Goal: Task Accomplishment & Management: Complete application form

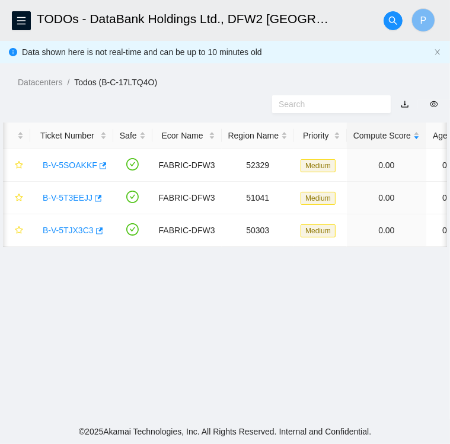
scroll to position [0, 439]
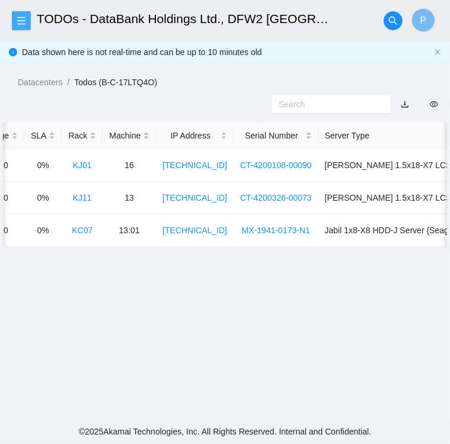
click at [20, 16] on icon "menu" at bounding box center [21, 20] width 9 height 9
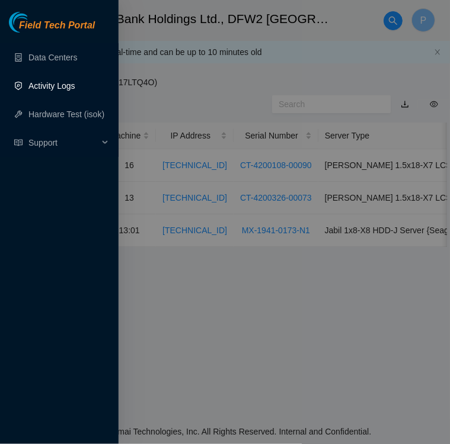
click at [45, 88] on link "Activity Logs" at bounding box center [51, 85] width 47 height 9
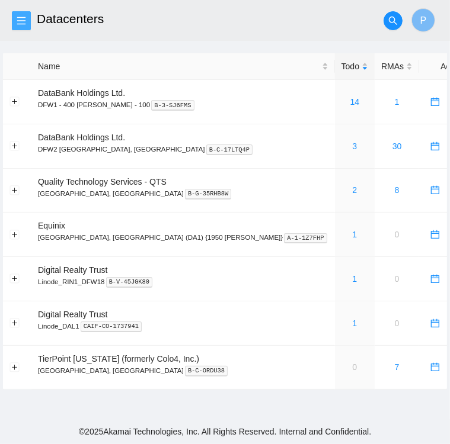
click at [19, 21] on icon "menu" at bounding box center [21, 20] width 9 height 9
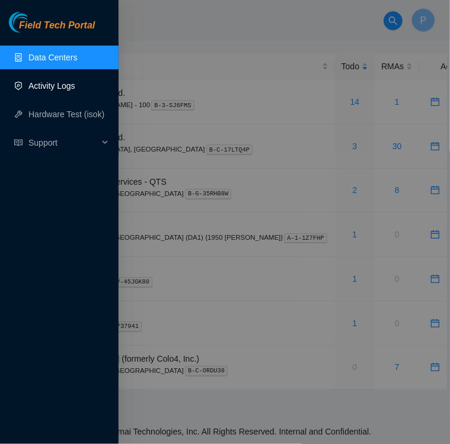
click at [43, 87] on link "Activity Logs" at bounding box center [51, 85] width 47 height 9
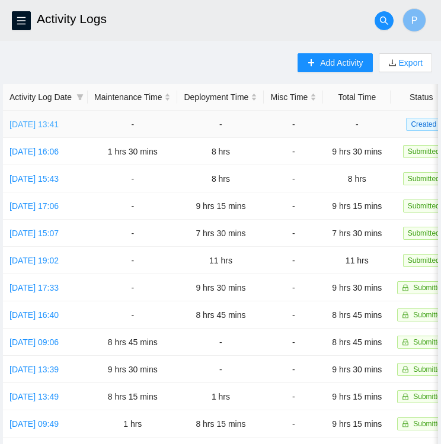
click at [43, 121] on link "Wed, 13 Aug 2025 13:41" at bounding box center [33, 124] width 49 height 9
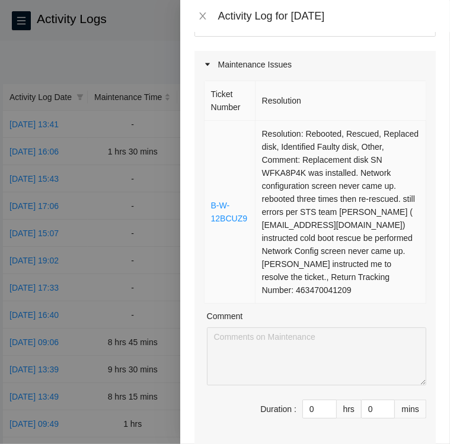
scroll to position [98, 0]
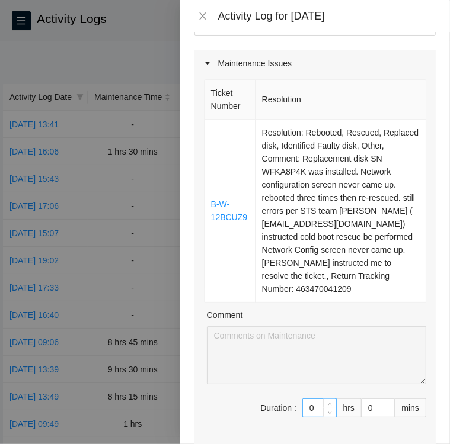
click at [312, 399] on input "0" at bounding box center [319, 408] width 33 height 18
type input "1"
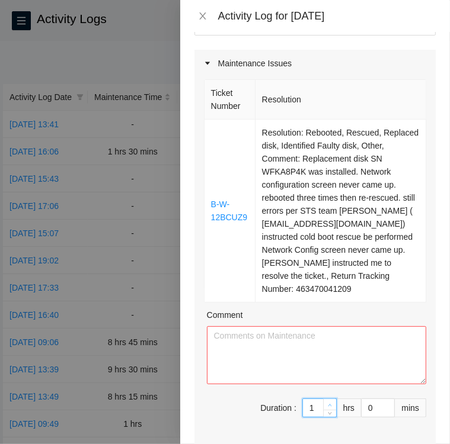
click at [328, 404] on icon "up" at bounding box center [330, 406] width 4 height 4
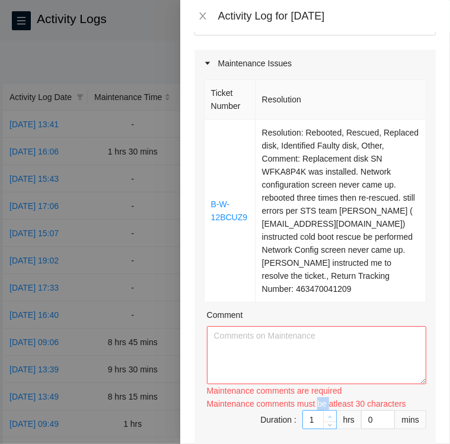
click at [322, 398] on div "Maintenance comments must be atleast 30 characters" at bounding box center [316, 404] width 219 height 13
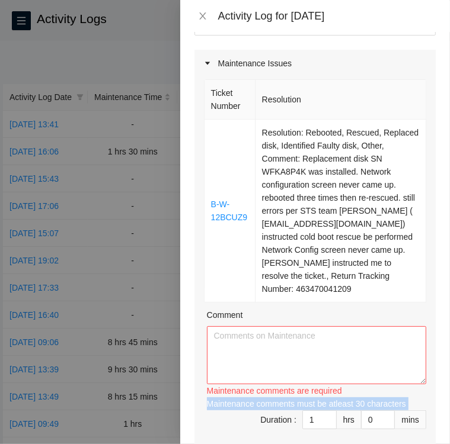
click at [322, 398] on div "Maintenance comments must be atleast 30 characters" at bounding box center [316, 404] width 219 height 13
type input "0"
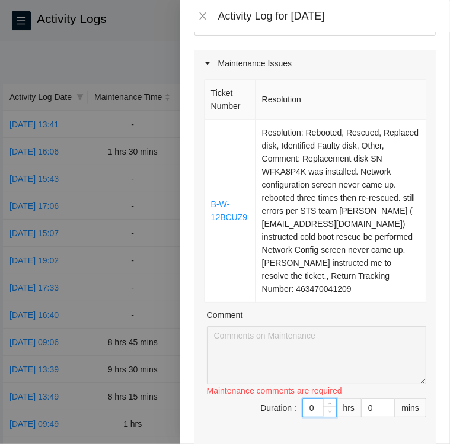
drag, startPoint x: 322, startPoint y: 379, endPoint x: 316, endPoint y: 396, distance: 18.9
click at [323, 407] on span "Decrease Value" at bounding box center [329, 412] width 13 height 11
click at [327, 409] on span "down" at bounding box center [330, 412] width 7 height 7
type input "1"
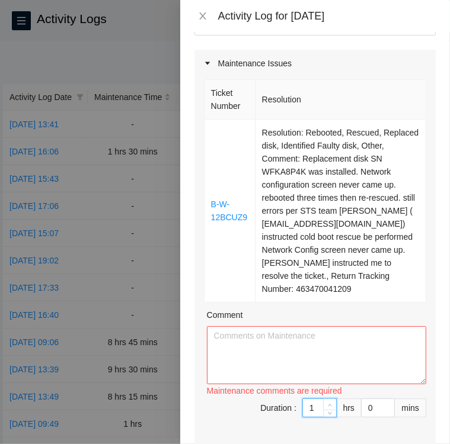
click at [328, 404] on icon "up" at bounding box center [330, 406] width 4 height 4
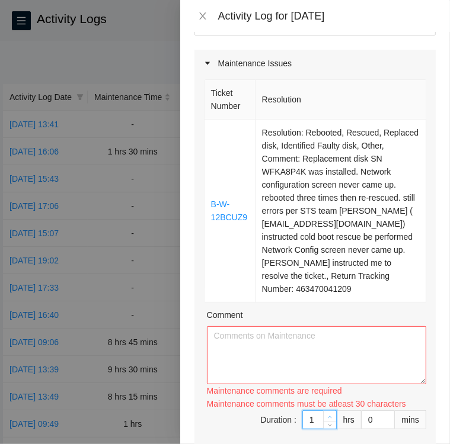
type input "2"
click at [327, 414] on span "up" at bounding box center [330, 417] width 7 height 7
type input "3"
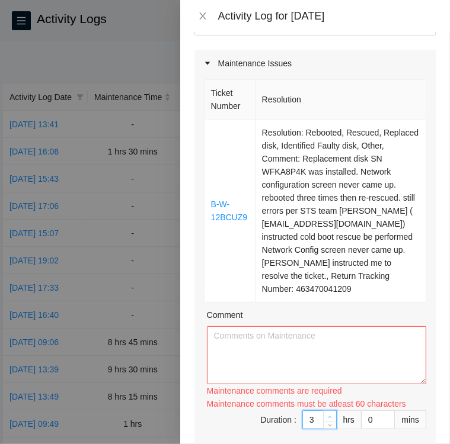
click at [328, 415] on icon "up" at bounding box center [330, 417] width 4 height 4
click at [363, 327] on textarea "Comment" at bounding box center [316, 356] width 219 height 58
paste textarea "Maintenance ticket B-W-12BCUZ9 (10:22) • Looked in storage for shipment found a…"
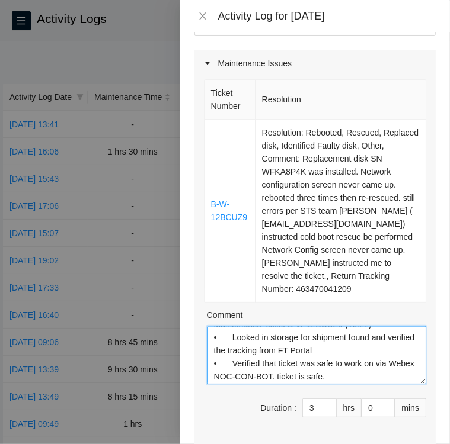
scroll to position [0, 0]
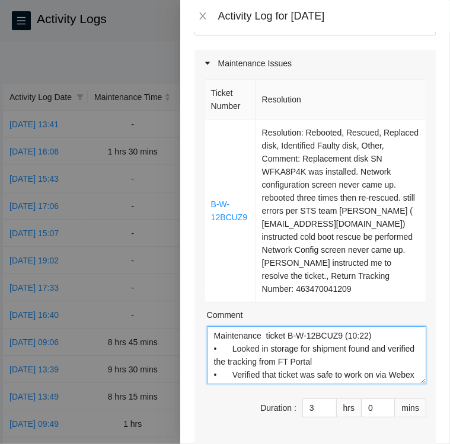
click at [370, 327] on textarea "Maintenance ticket B-W-12BCUZ9 (10:22) • Looked in storage for shipment found a…" at bounding box center [316, 356] width 219 height 58
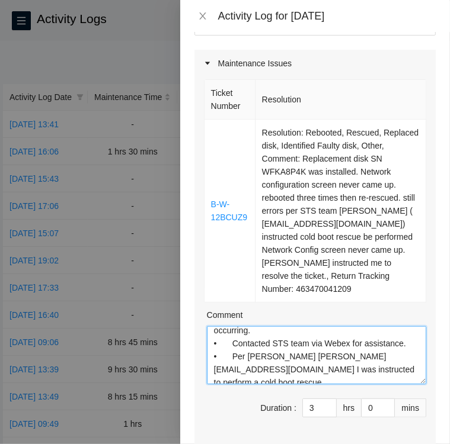
scroll to position [287, 0]
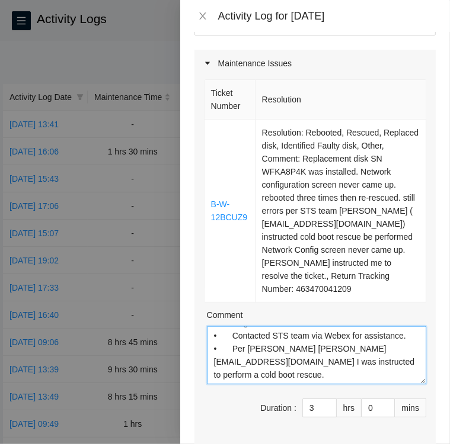
click at [370, 333] on textarea "Maintenance ticket B-W-12BCUZ9 • Looked in storage for shipment found and verif…" at bounding box center [316, 356] width 219 height 58
click at [330, 347] on textarea "Maintenance ticket B-W-12BCUZ9 • Looked in storage for shipment found and verif…" at bounding box center [316, 356] width 219 height 58
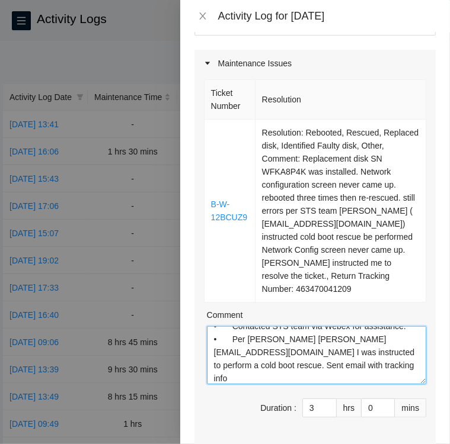
paste textarea "Ticket: B-W-12BCUZ9 RMA: B-V-5SS6AAD Service Order: B-V-5SS6A9U Inbound hardwar…"
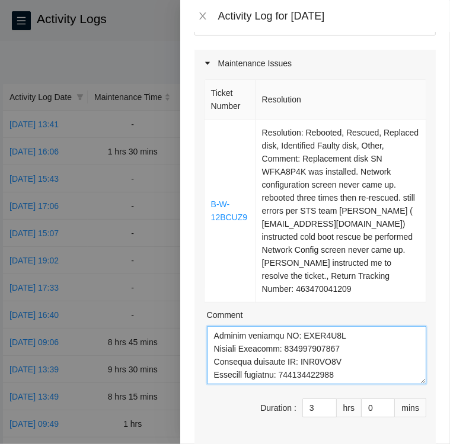
scroll to position [404, 0]
type textarea "Maintenance ticket B-W-12BCUZ9 • Looked in storage for shipment found and verif…"
click at [342, 344] on textarea "Comment" at bounding box center [316, 356] width 219 height 58
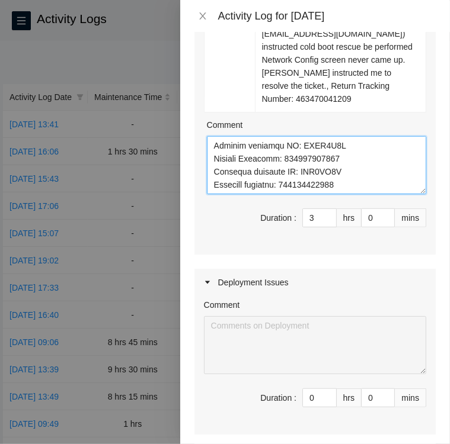
scroll to position [289, 0]
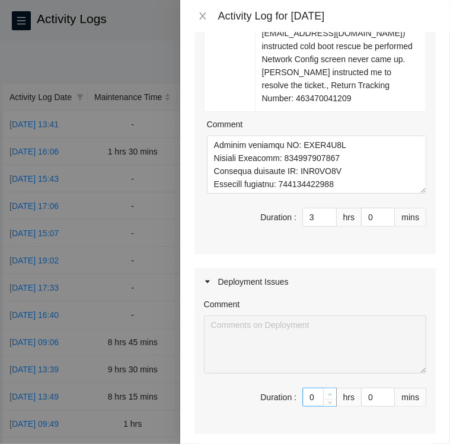
type input "1"
type input "4"
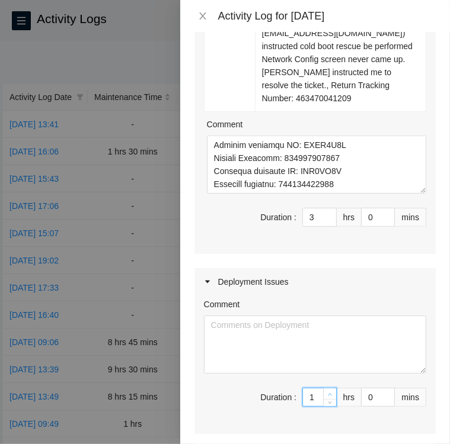
click at [328, 393] on icon "up" at bounding box center [330, 395] width 4 height 4
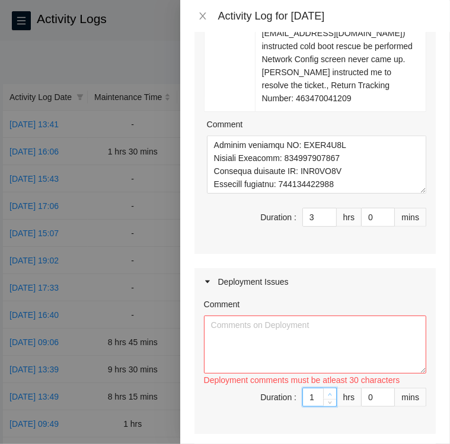
type input "2"
type input "5"
click at [328, 393] on icon "up" at bounding box center [330, 395] width 4 height 4
type input "3"
type input "6"
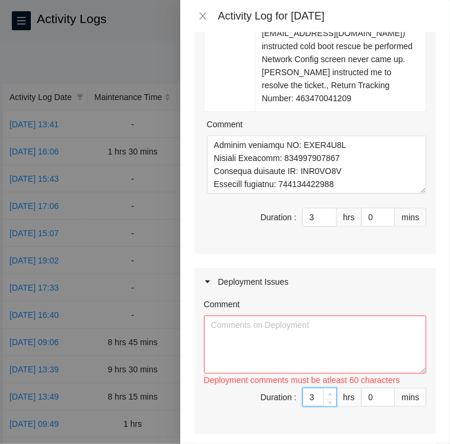
click at [328, 393] on icon "up" at bounding box center [330, 395] width 4 height 4
type input "4"
type input "7"
click at [328, 393] on icon "up" at bounding box center [330, 395] width 4 height 4
type input "5"
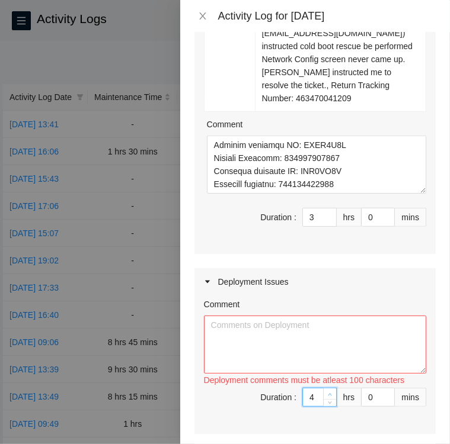
type input "8"
click at [328, 393] on icon "up" at bounding box center [330, 395] width 4 height 4
type input "6"
type input "9"
click at [328, 393] on icon "up" at bounding box center [330, 395] width 4 height 4
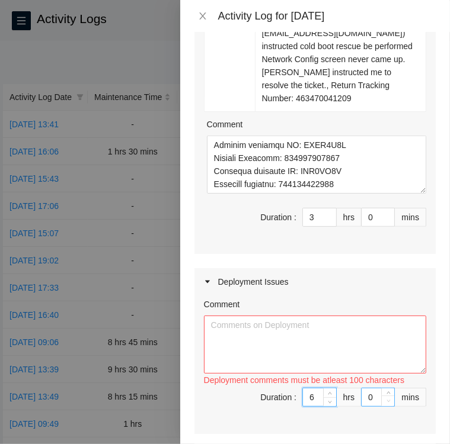
click at [381, 396] on span "Decrease Value" at bounding box center [387, 401] width 13 height 11
click at [364, 389] on input "0" at bounding box center [378, 398] width 33 height 18
type input "1"
type input "15"
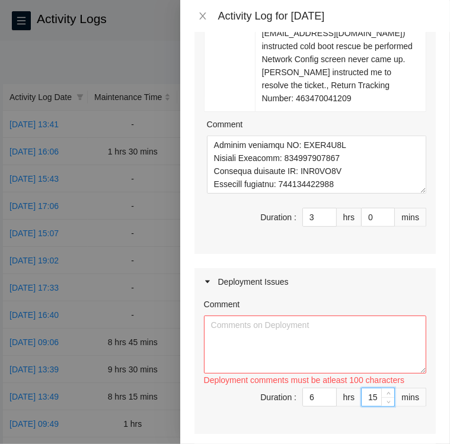
type input "15"
click at [256, 316] on textarea "Comment" at bounding box center [315, 345] width 222 height 58
paste textarea "DP77376 • Robert Lagerstrom sent a note via Webex to update the Machine IP’s • …"
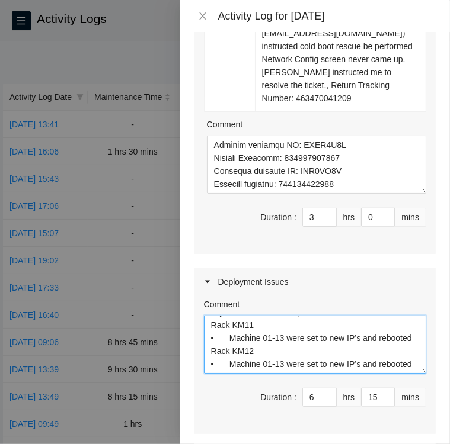
scroll to position [143, 0]
click at [258, 318] on textarea "DP77376 • Robert Lagerstrom sent a note via Webex to update the Machine IP’s • …" at bounding box center [315, 345] width 222 height 58
click at [254, 322] on textarea "DP77376 • Robert Lagerstrom sent a note via Webex to update the Machine IP’s • …" at bounding box center [315, 345] width 222 height 58
click at [270, 328] on textarea "DP77376 • Robert Lagerstrom sent a note via Webex to update the Machine IP’s • …" at bounding box center [315, 345] width 222 height 58
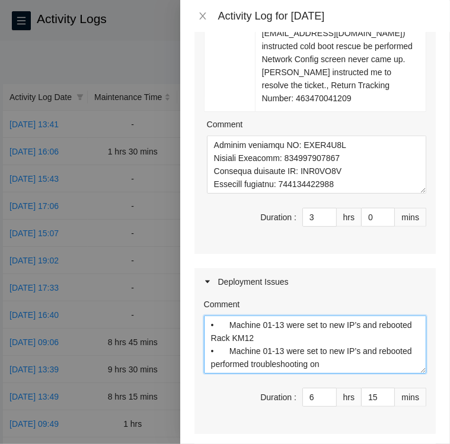
paste textarea "oot@ech-dfw2-leaf12-b> show interfaces descriptions Interface Admin Link Descri…"
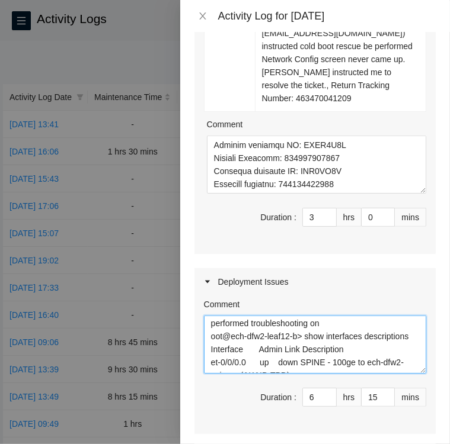
scroll to position [159, 0]
click at [328, 320] on textarea "DP77376 • Robert Lagerstrom sent a note via Webex to update the Machine IP’s • …" at bounding box center [315, 345] width 222 height 58
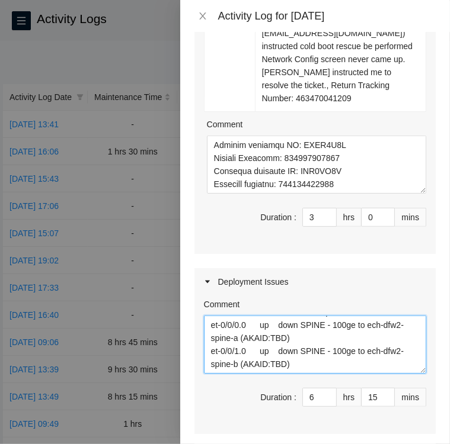
scroll to position [261, 0]
click at [314, 316] on textarea "DP77376 • Robert Lagerstrom sent a note via Webex to update the Machine IP’s • …" at bounding box center [315, 345] width 222 height 58
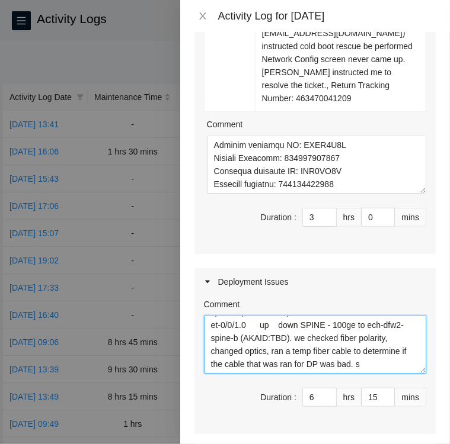
scroll to position [270, 0]
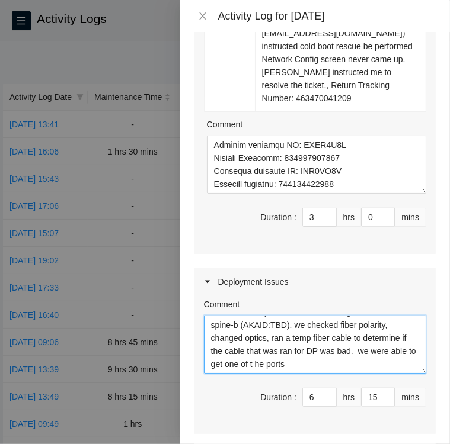
click at [367, 339] on textarea "DP77376 • Robert Lagerstrom sent a note via Webex to update the Machine IP’s • …" at bounding box center [315, 345] width 222 height 58
paste textarea "et-0/0/24 up up RESERVED: - 100ge to ech-dfw2-leaf12-a (AKAID:)NETCHG-26989"
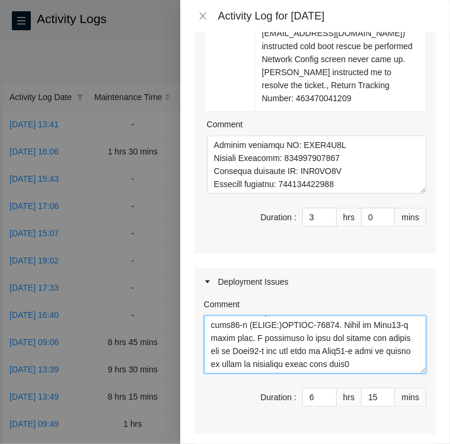
scroll to position [348, 0]
click at [215, 338] on textarea "Comment" at bounding box center [315, 345] width 222 height 58
click at [243, 342] on textarea "Comment" at bounding box center [315, 345] width 222 height 58
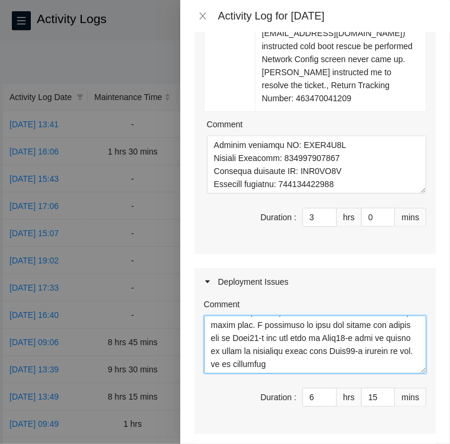
click at [308, 337] on textarea "Comment" at bounding box center [315, 345] width 222 height 58
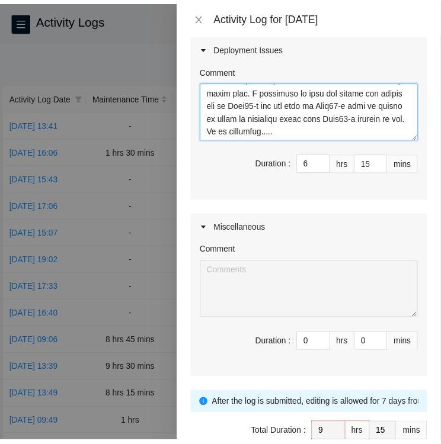
scroll to position [559, 0]
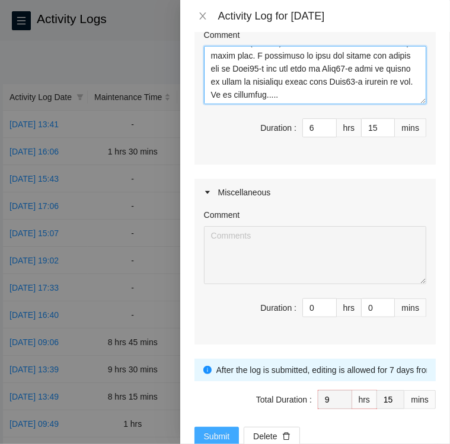
type textarea "DP77376 • Robert Lagerstrom sent a note via Webex to update the Machine IP’s • …"
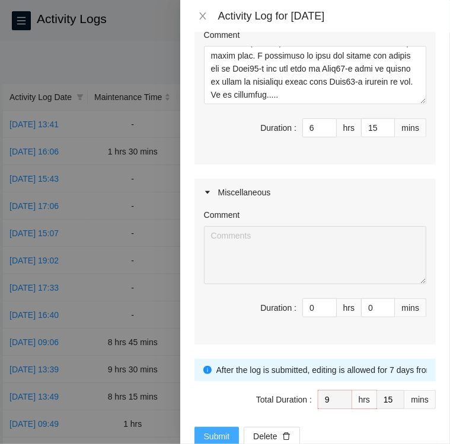
click at [214, 430] on span "Submit" at bounding box center [217, 436] width 26 height 13
